Goal: Task Accomplishment & Management: Complete application form

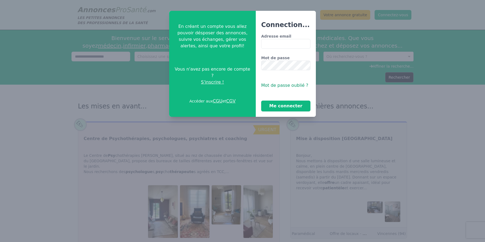
click at [275, 43] on input "Adresse email" at bounding box center [285, 44] width 49 height 10
type input "**********"
click at [288, 107] on button "Me connecter" at bounding box center [285, 106] width 49 height 11
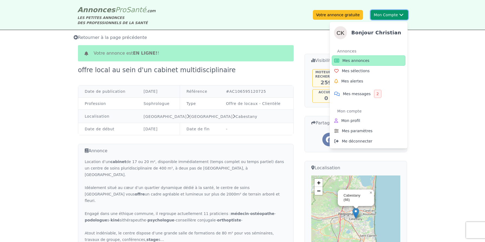
click at [384, 14] on button "Mon Compte Bonjour christian Annonces Mes annonces Mes sélections Mes alertes M…" at bounding box center [389, 15] width 38 height 10
click at [339, 61] on icon at bounding box center [336, 61] width 6 height 6
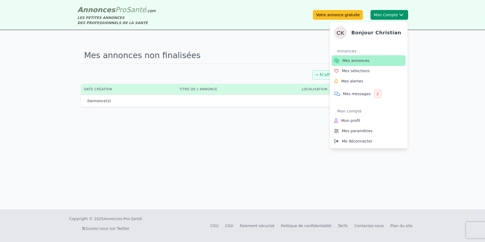
click at [339, 61] on icon at bounding box center [336, 61] width 6 height 6
click at [376, 96] on div "2" at bounding box center [377, 94] width 7 height 8
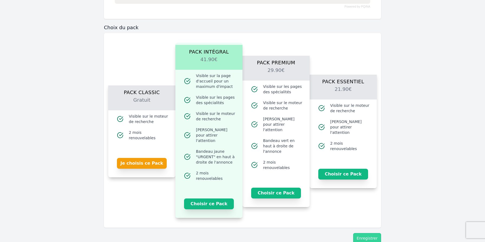
scroll to position [542, 0]
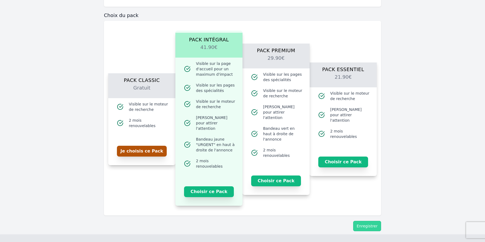
click at [141, 149] on button "Je choisis ce Pack" at bounding box center [142, 151] width 50 height 11
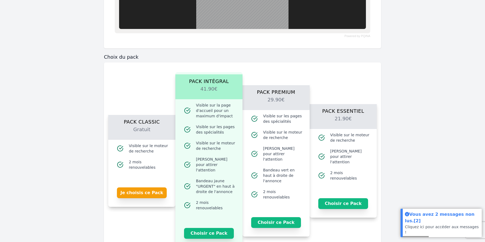
scroll to position [370, 0]
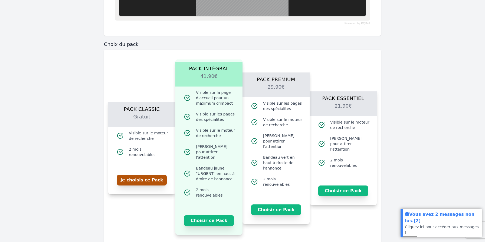
click at [149, 175] on button "Je choisis ce Pack" at bounding box center [142, 180] width 50 height 11
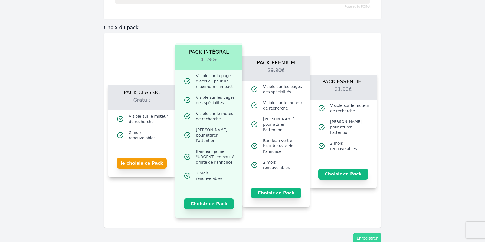
scroll to position [418, 0]
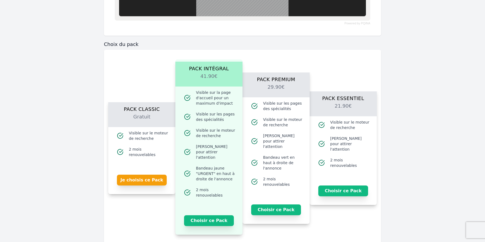
scroll to position [418, 0]
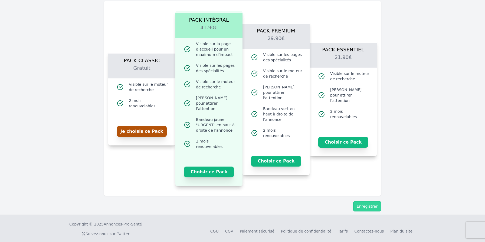
click at [143, 126] on button "Je choisis ce Pack" at bounding box center [142, 131] width 50 height 11
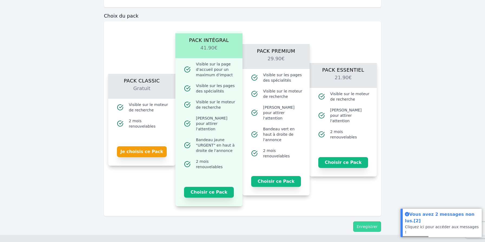
scroll to position [561, 0]
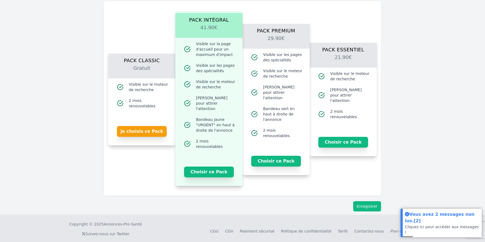
click at [365, 202] on button "Enregistrer" at bounding box center [367, 206] width 28 height 10
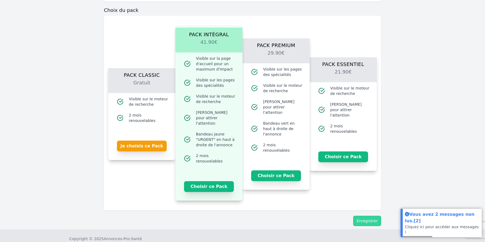
scroll to position [477, 0]
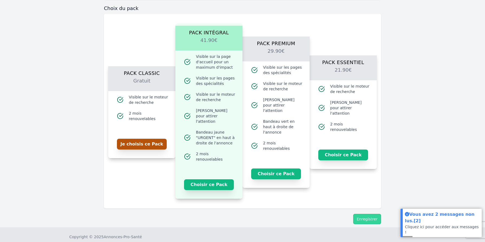
click at [146, 142] on button "Je choisis ce Pack" at bounding box center [142, 144] width 50 height 11
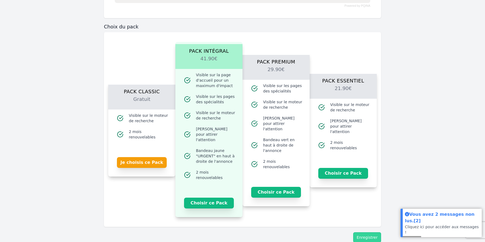
scroll to position [561, 0]
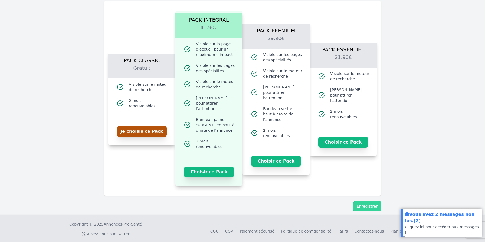
click at [141, 126] on button "Je choisis ce Pack" at bounding box center [142, 131] width 50 height 11
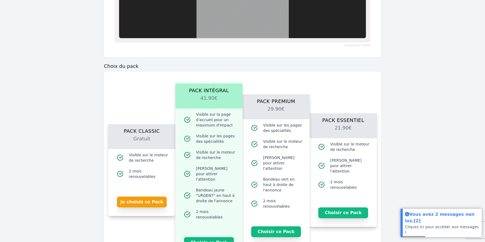
scroll to position [490, 0]
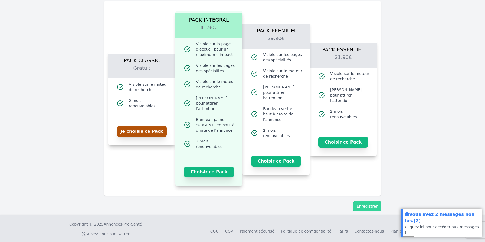
click at [149, 129] on button "Je choisis ce Pack" at bounding box center [142, 131] width 50 height 11
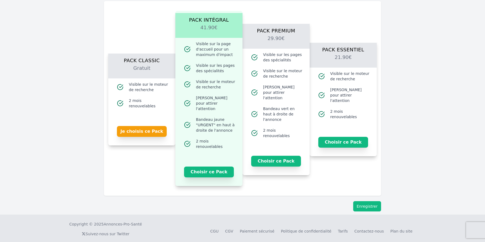
click at [366, 203] on button "Enregistrer" at bounding box center [367, 206] width 28 height 10
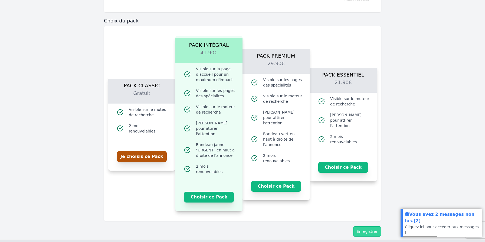
scroll to position [467, 0]
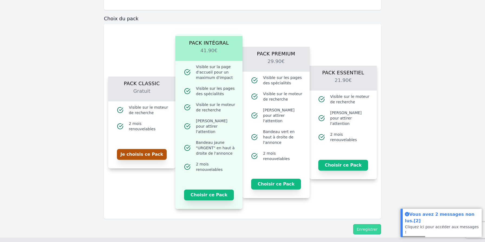
click at [147, 156] on button "Je choisis ce Pack" at bounding box center [142, 154] width 50 height 11
click at [367, 225] on button "Enregistrer" at bounding box center [367, 229] width 28 height 10
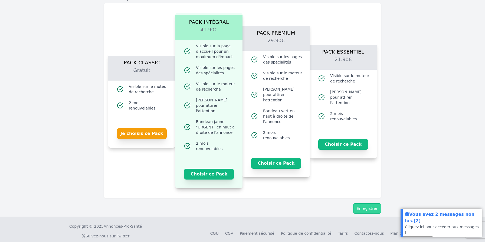
scroll to position [561, 0]
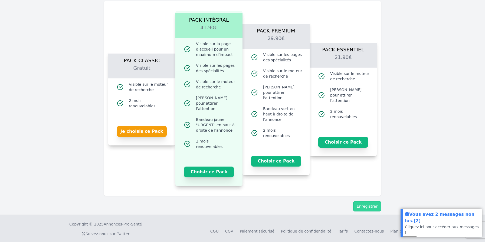
click at [369, 201] on button "Enregistrer" at bounding box center [367, 206] width 28 height 10
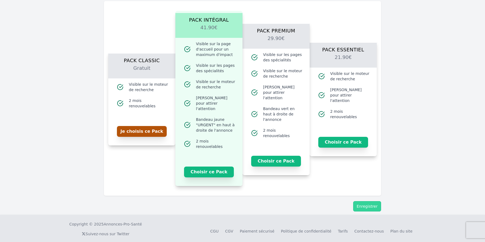
click at [146, 129] on button "Je choisis ce Pack" at bounding box center [142, 131] width 50 height 11
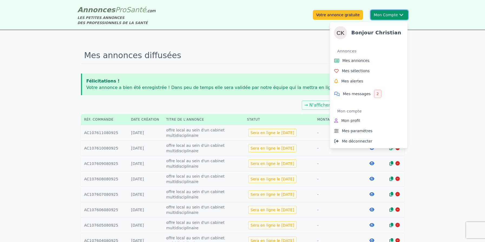
click at [389, 14] on button "Mon Compte Bonjour christian Annonces Mes annonces Mes sélections Mes alertes M…" at bounding box center [389, 15] width 38 height 10
click at [377, 93] on div "2" at bounding box center [377, 94] width 7 height 8
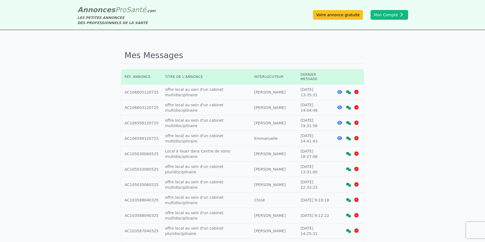
click at [232, 86] on td "Titre annonce : offre local au sein d'un cabinet multidisciplinaire" at bounding box center [206, 92] width 89 height 15
click at [338, 90] on icon at bounding box center [339, 92] width 5 height 4
click at [349, 90] on icon at bounding box center [348, 92] width 5 height 4
click at [348, 106] on icon at bounding box center [348, 108] width 5 height 4
click at [348, 137] on icon at bounding box center [348, 139] width 5 height 4
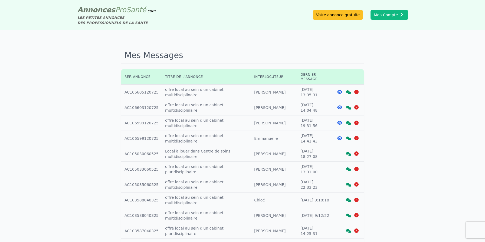
click at [348, 152] on icon at bounding box center [348, 154] width 5 height 4
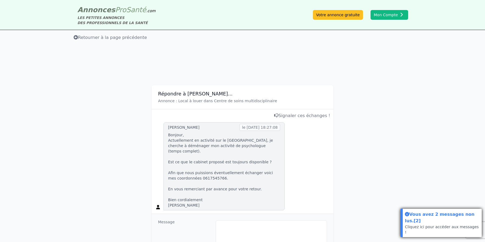
click at [439, 221] on div "Vous avez 2 messages non lus. [2]" at bounding box center [442, 217] width 75 height 13
